Goal: Task Accomplishment & Management: Manage account settings

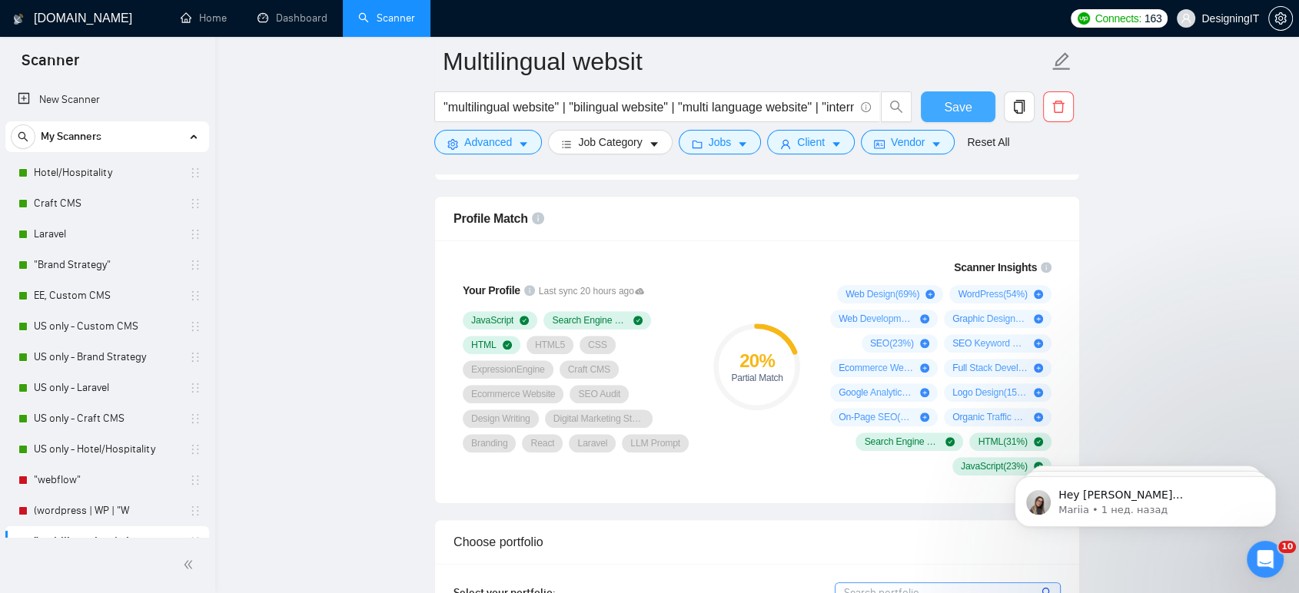
click at [961, 109] on span "Save" at bounding box center [958, 107] width 28 height 19
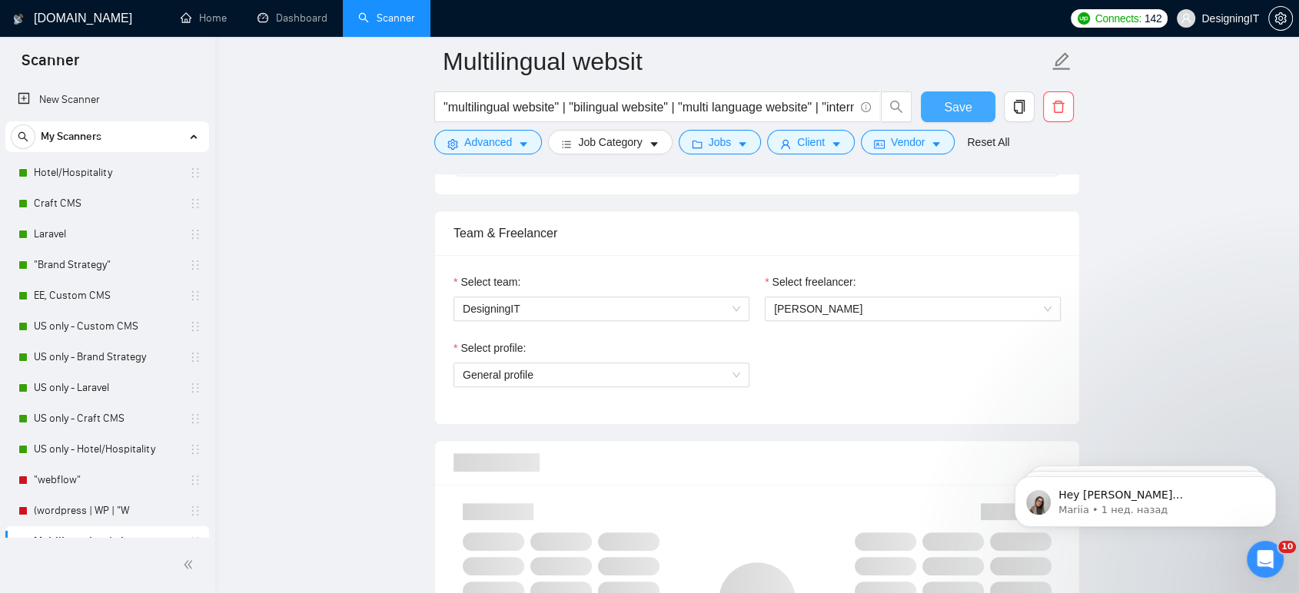
scroll to position [731, 0]
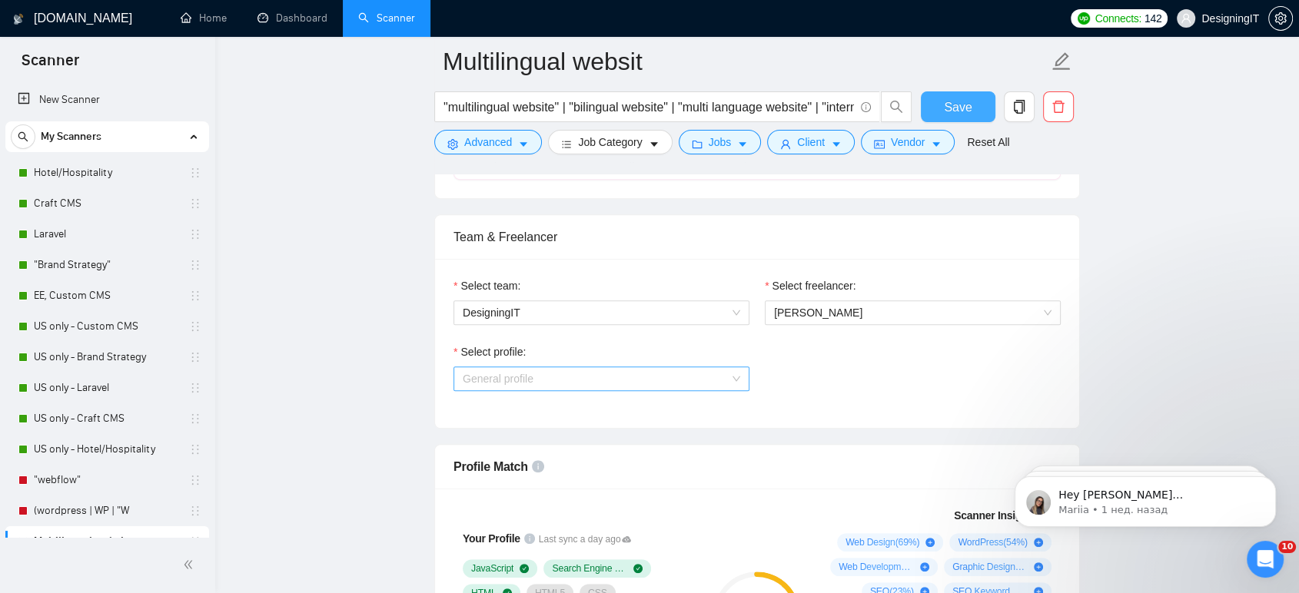
click at [695, 371] on span "General profile" at bounding box center [601, 378] width 277 height 23
click at [834, 383] on div "Select profile: General profile" at bounding box center [757, 376] width 622 height 66
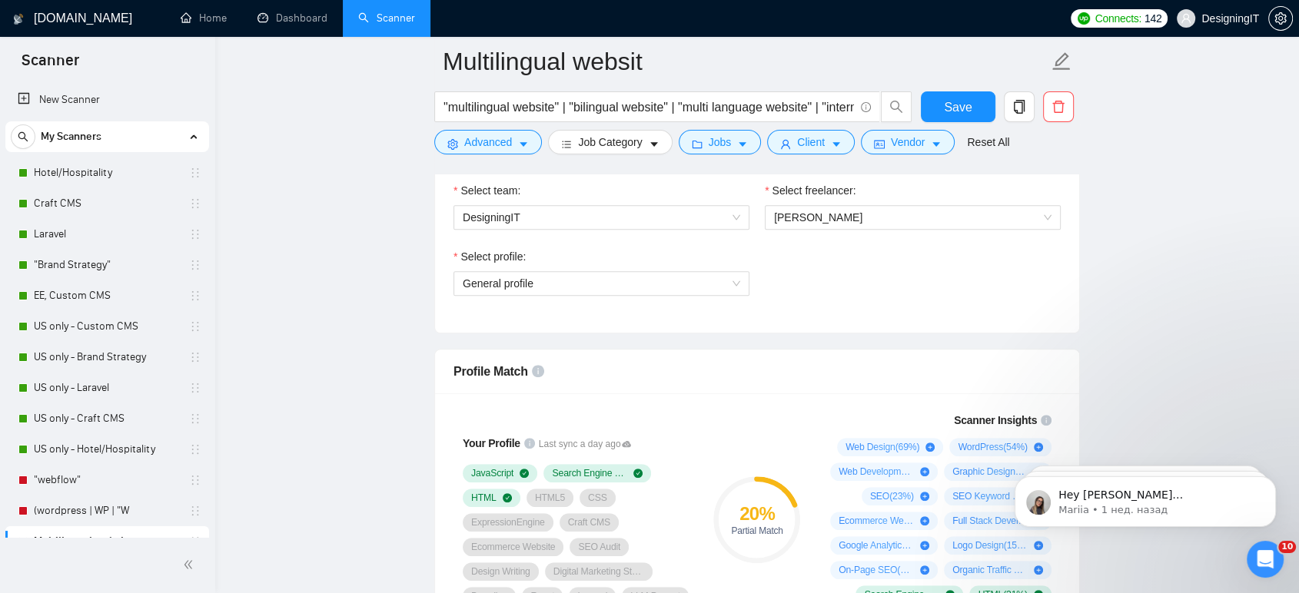
scroll to position [836, 0]
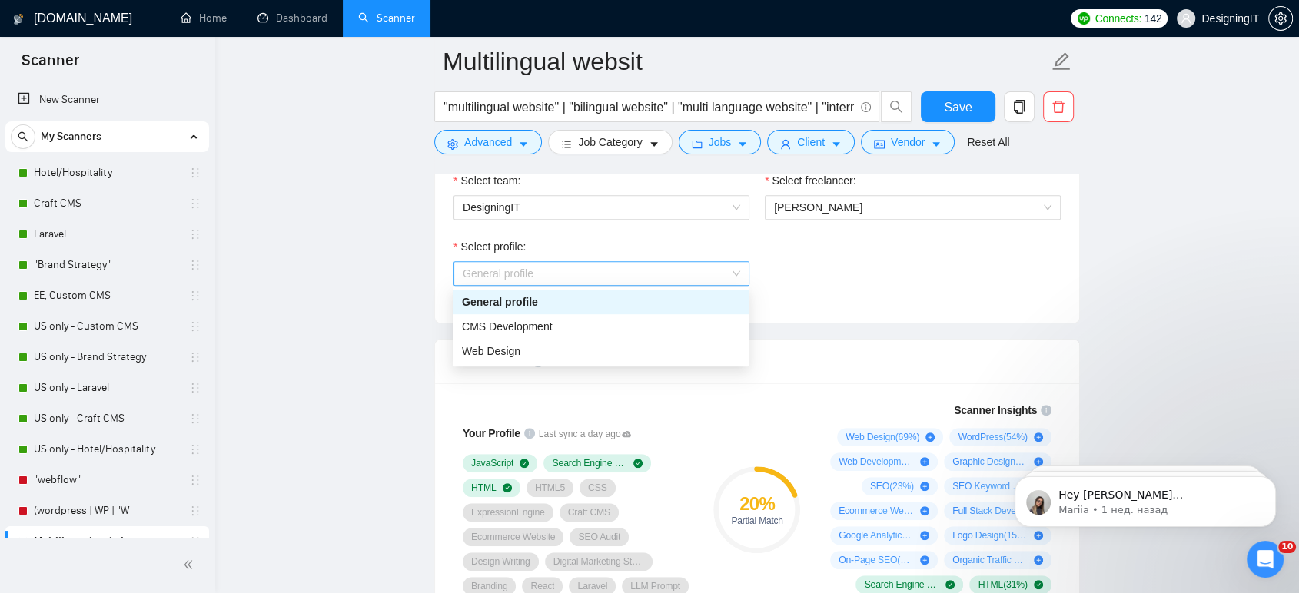
click at [718, 269] on span "General profile" at bounding box center [601, 273] width 277 height 23
click at [681, 328] on div "CMS Development" at bounding box center [600, 326] width 277 height 17
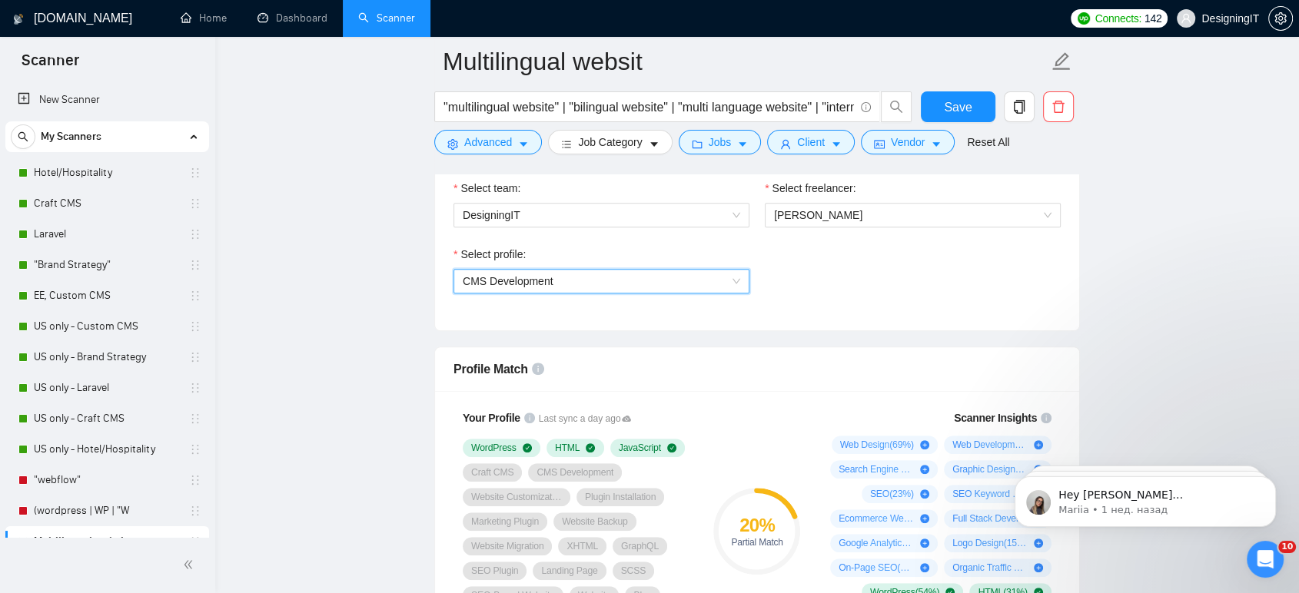
scroll to position [890, 0]
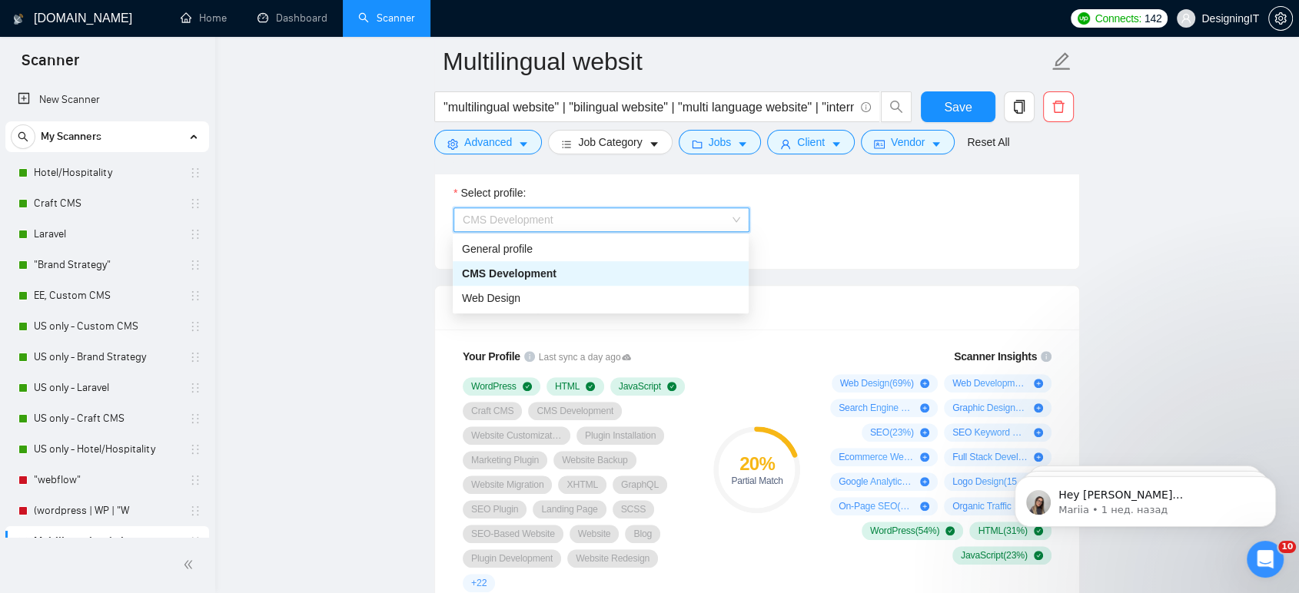
click at [688, 221] on span "CMS Development" at bounding box center [601, 219] width 277 height 23
click at [665, 294] on div "Web Design" at bounding box center [600, 298] width 277 height 17
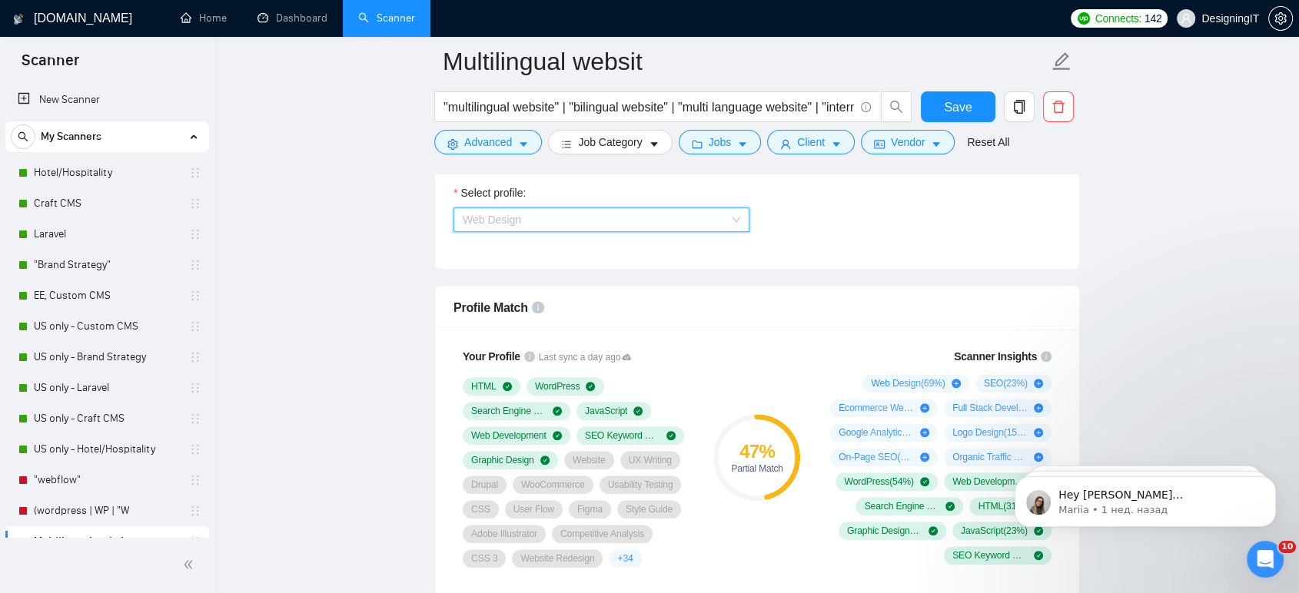
click at [725, 212] on span "Web Design" at bounding box center [601, 219] width 277 height 23
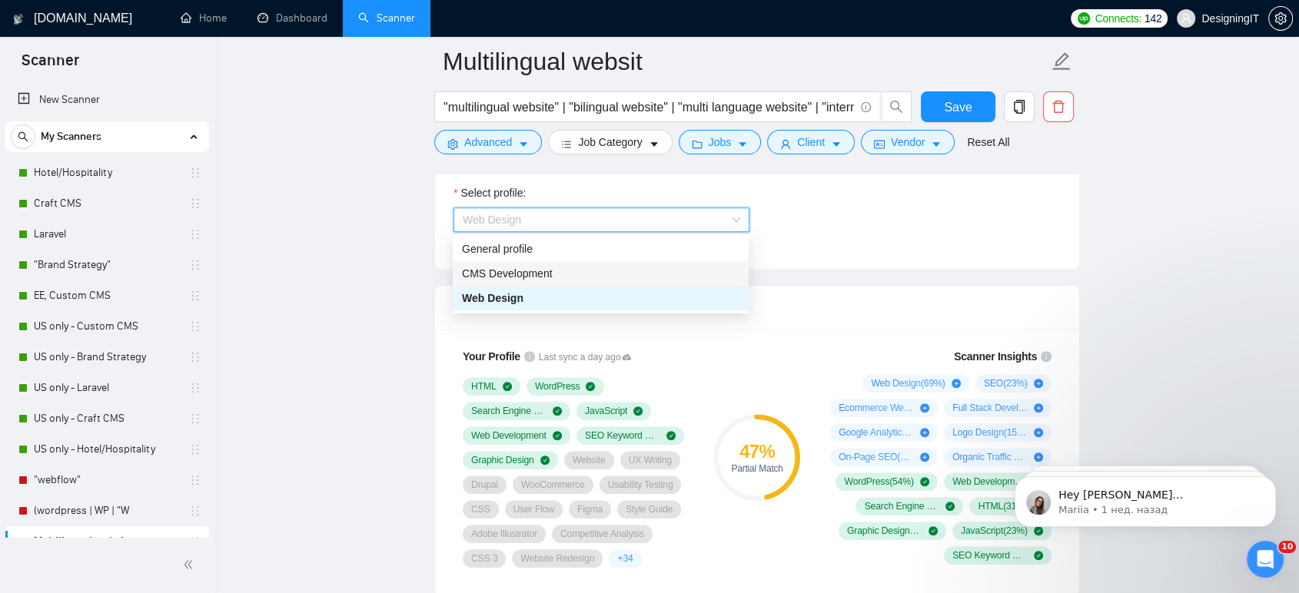
click at [652, 275] on div "CMS Development" at bounding box center [600, 273] width 277 height 17
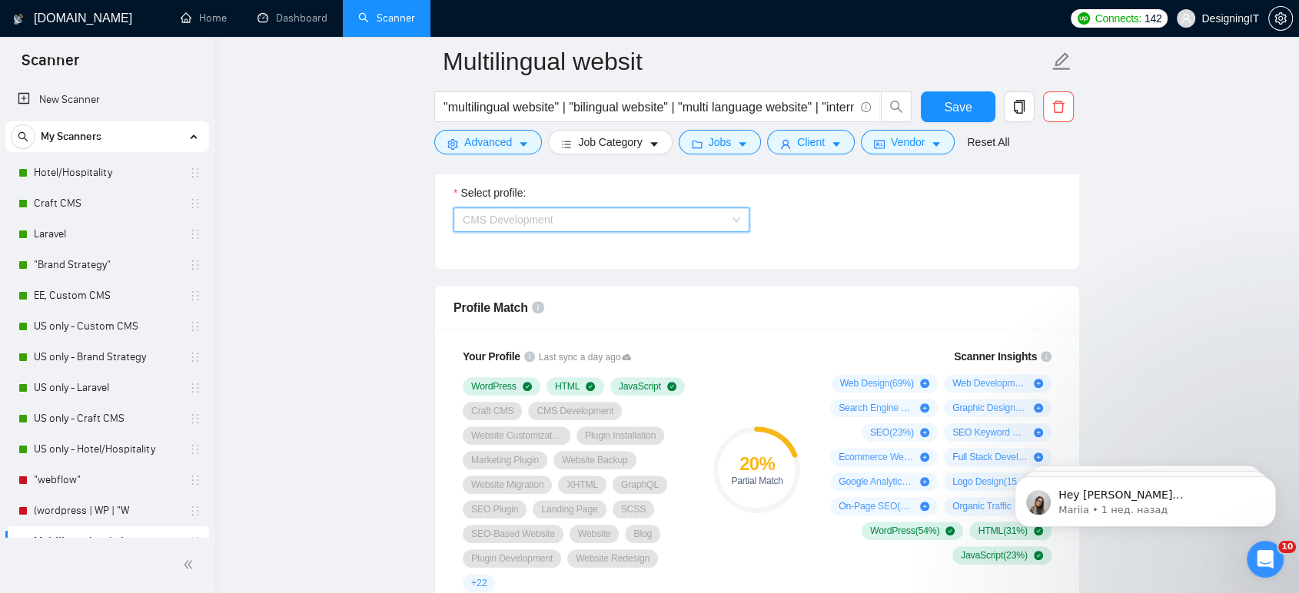
click at [708, 211] on span "CMS Development" at bounding box center [601, 219] width 277 height 23
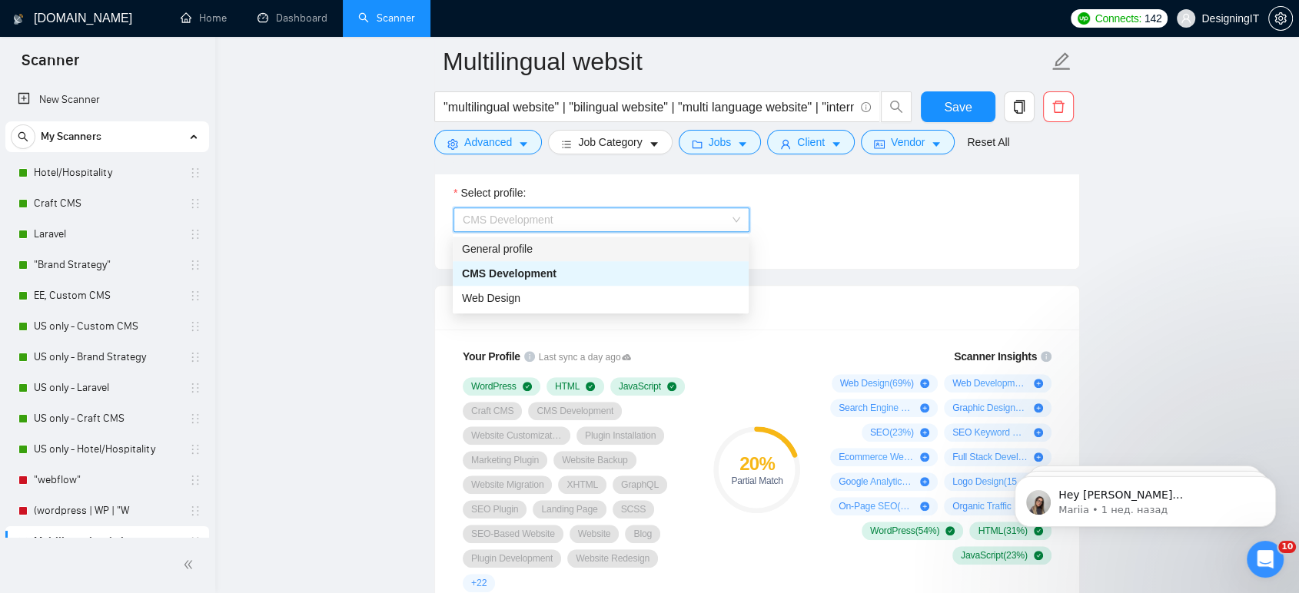
click at [658, 250] on div "General profile" at bounding box center [600, 249] width 277 height 17
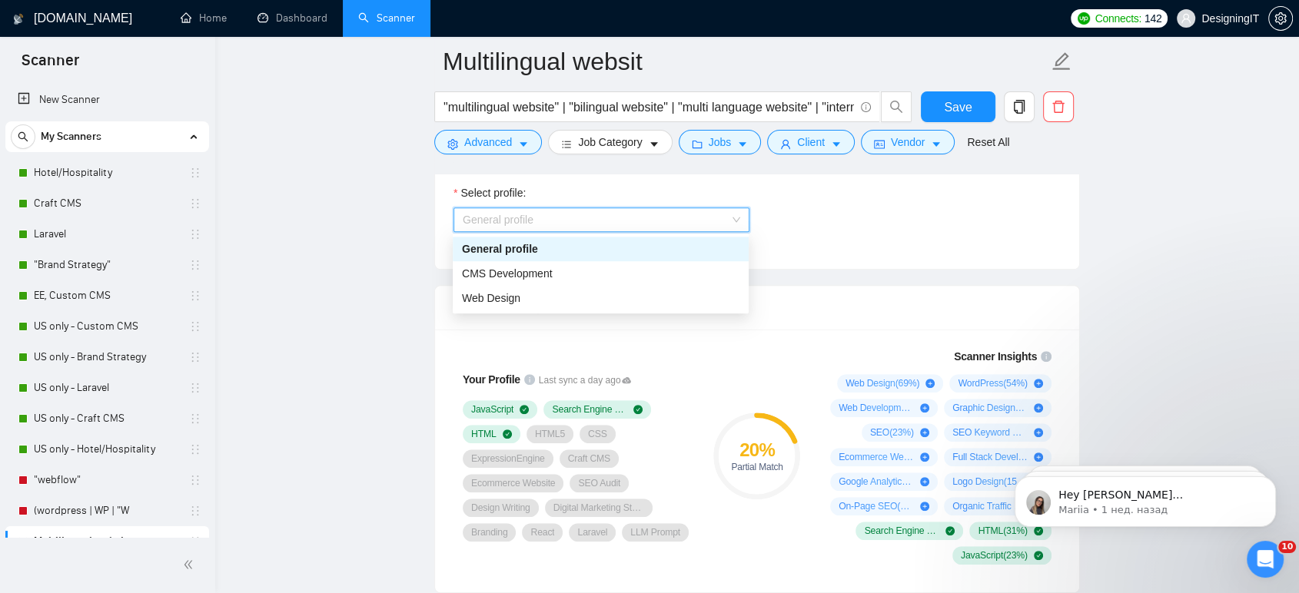
click at [741, 211] on div "General profile" at bounding box center [601, 219] width 296 height 25
click at [676, 296] on div "Web Design" at bounding box center [600, 298] width 277 height 17
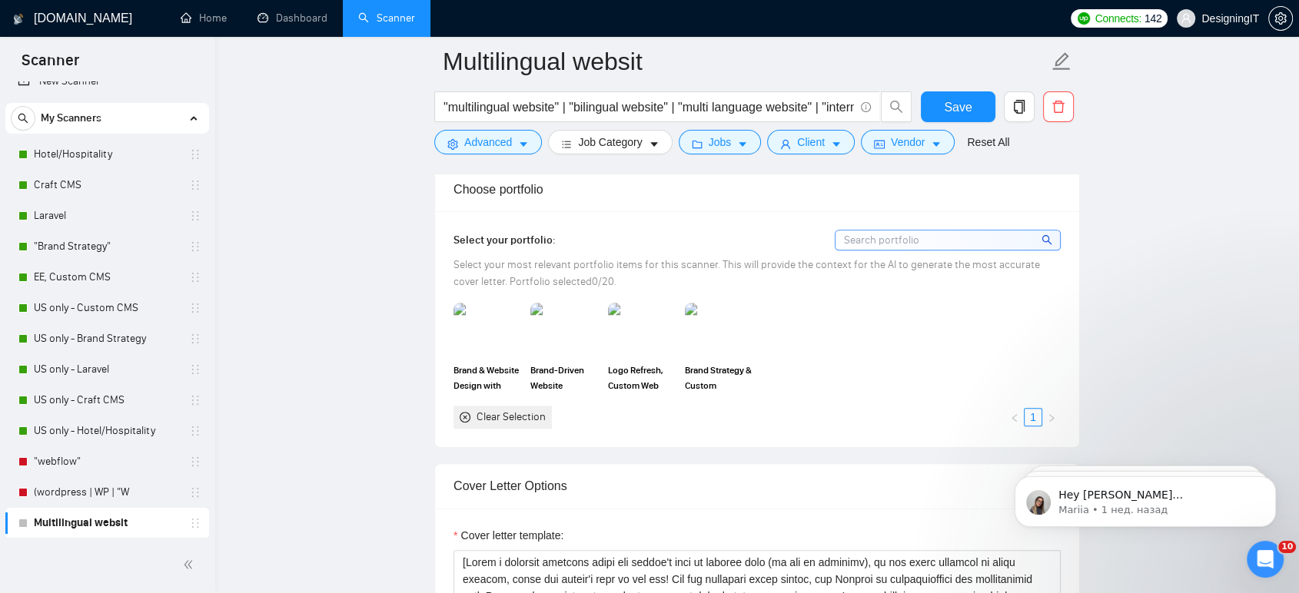
scroll to position [1334, 0]
click at [483, 327] on img at bounding box center [487, 330] width 65 height 51
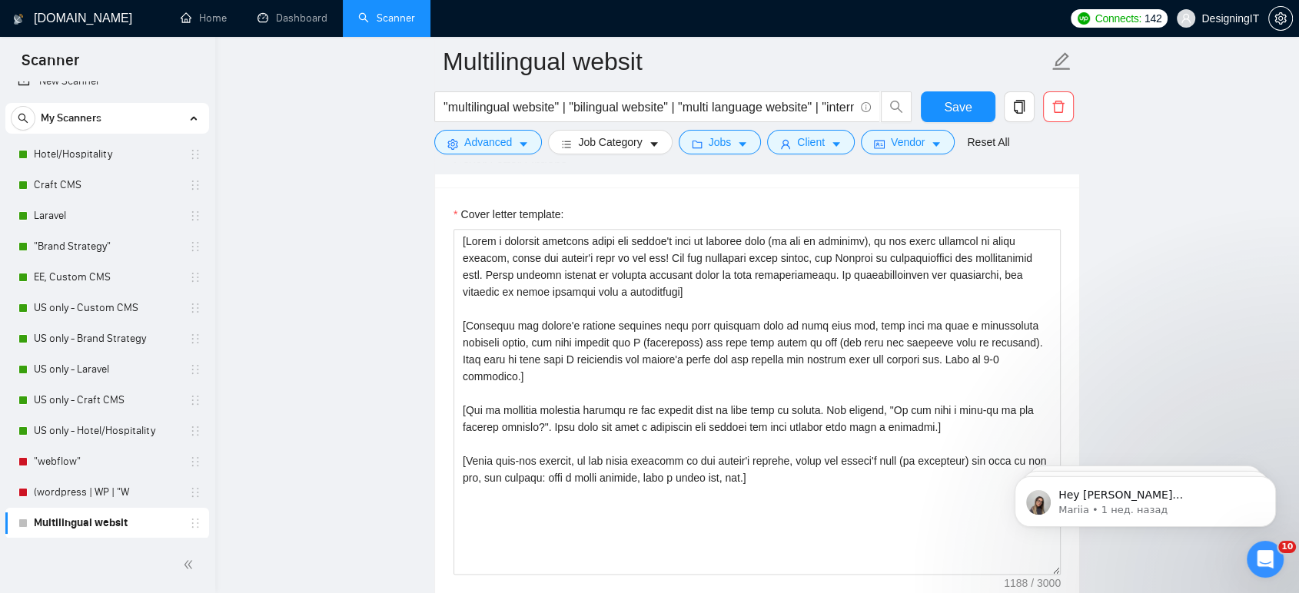
scroll to position [1655, 0]
click at [959, 96] on button "Save" at bounding box center [958, 106] width 75 height 31
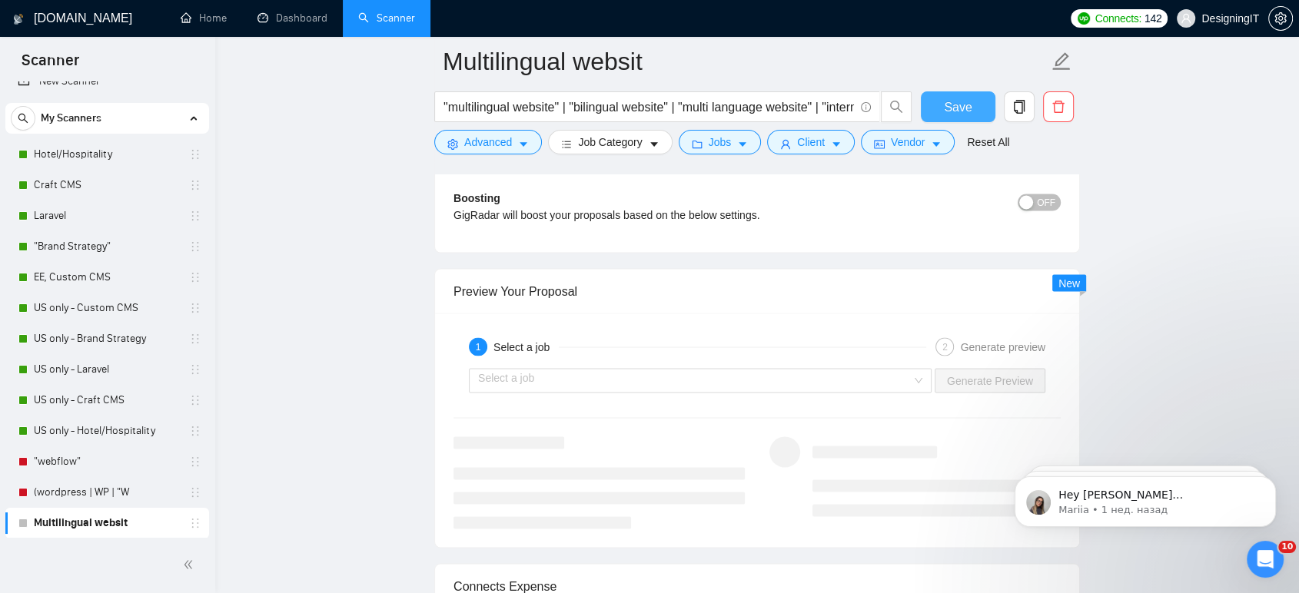
scroll to position [2445, 0]
